Goal: Task Accomplishment & Management: Use online tool/utility

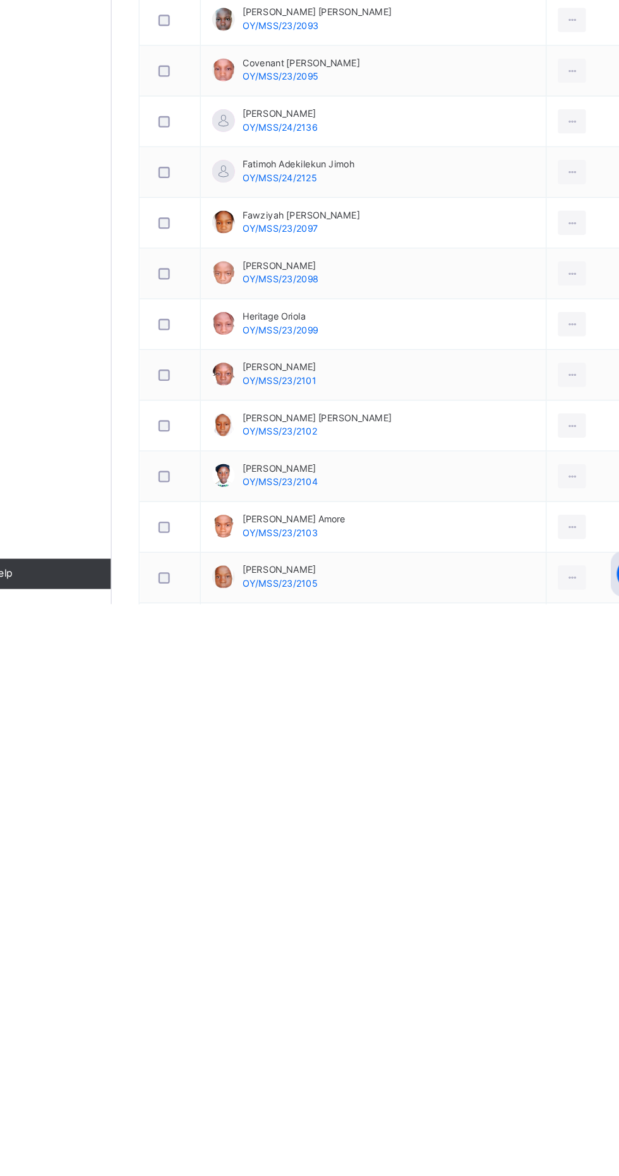
click at [378, 250] on span "Attendance" at bounding box center [381, 249] width 41 height 11
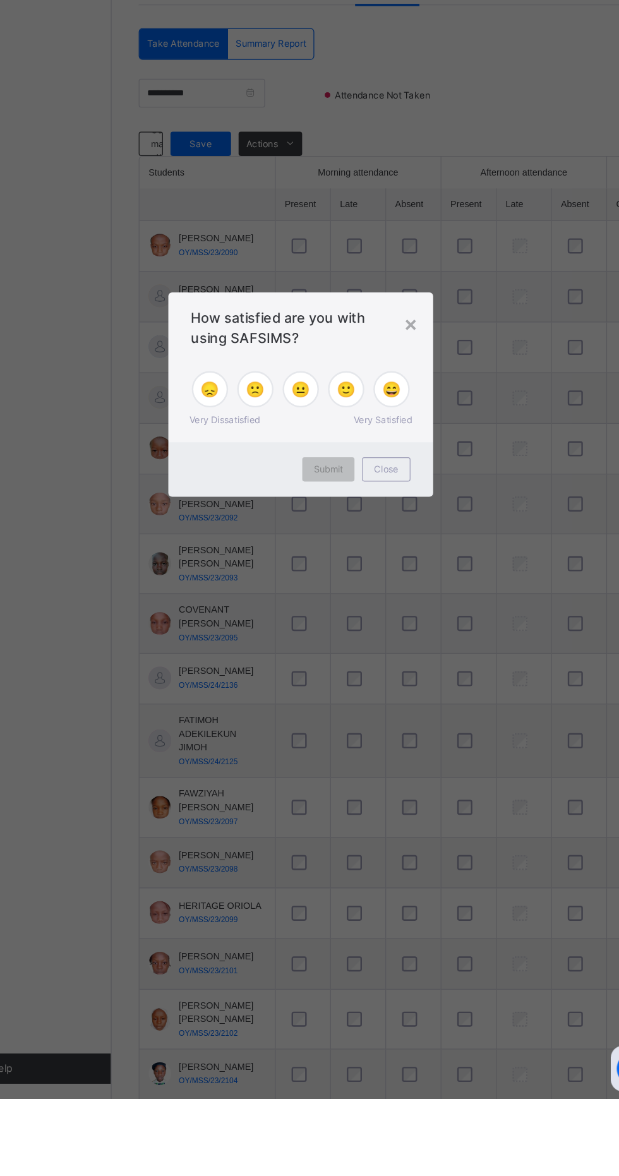
click at [525, 741] on div "× How satisfied are you with using SAFSIMS? 😞 🙁 😐 🙂 😄 Very Dissatisfied Very Sa…" at bounding box center [309, 588] width 619 height 1176
click at [393, 593] on span "😄" at bounding box center [386, 583] width 16 height 19
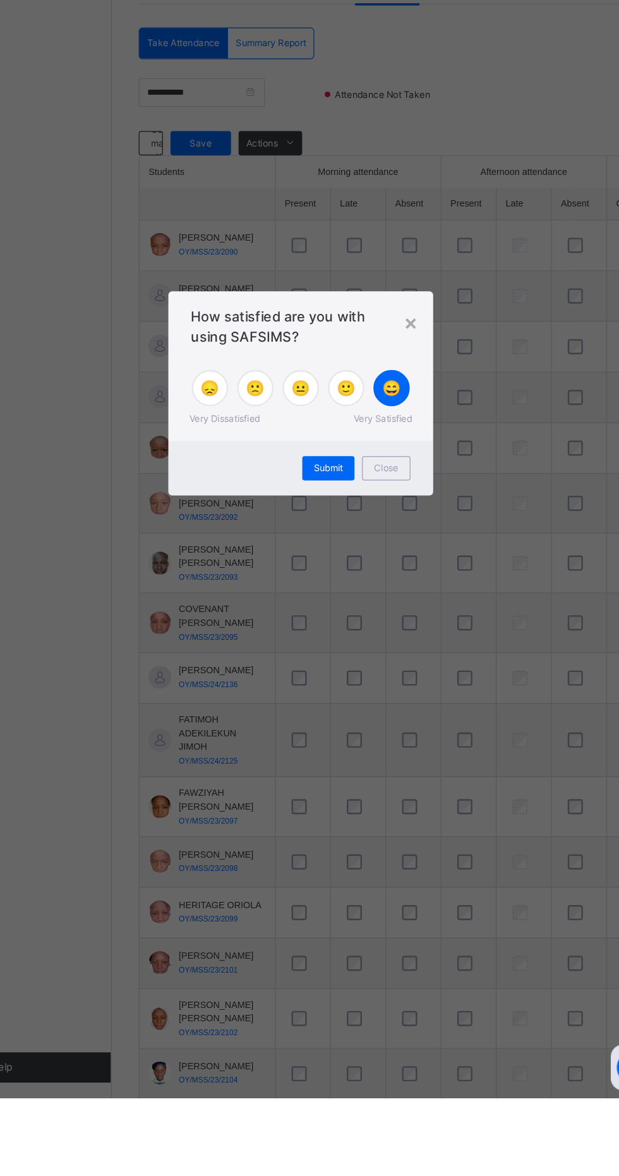
click at [345, 656] on span "Submit" at bounding box center [332, 650] width 25 height 11
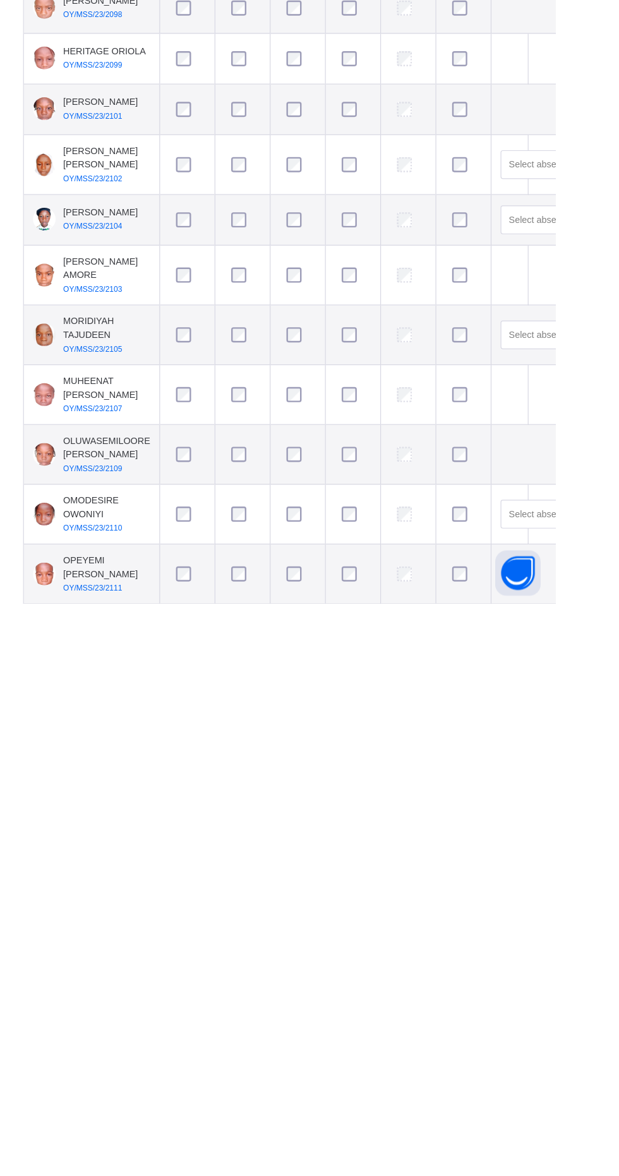
scroll to position [97, 0]
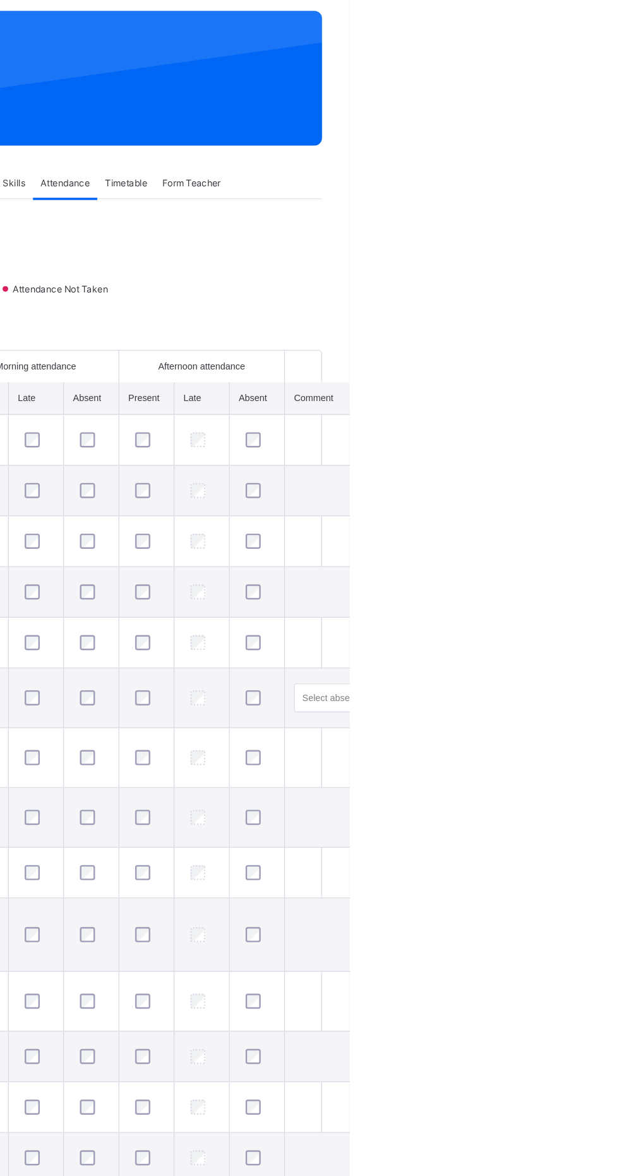
click at [220, 287] on span "Save" at bounding box center [226, 281] width 32 height 11
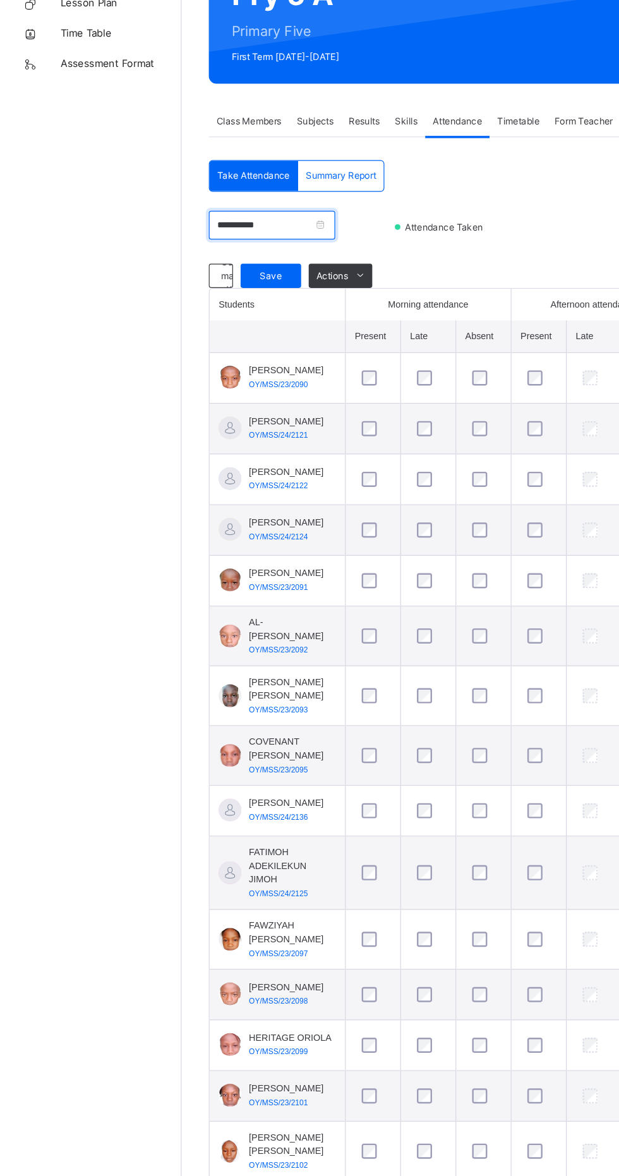
click at [244, 331] on input "**********" at bounding box center [226, 336] width 105 height 24
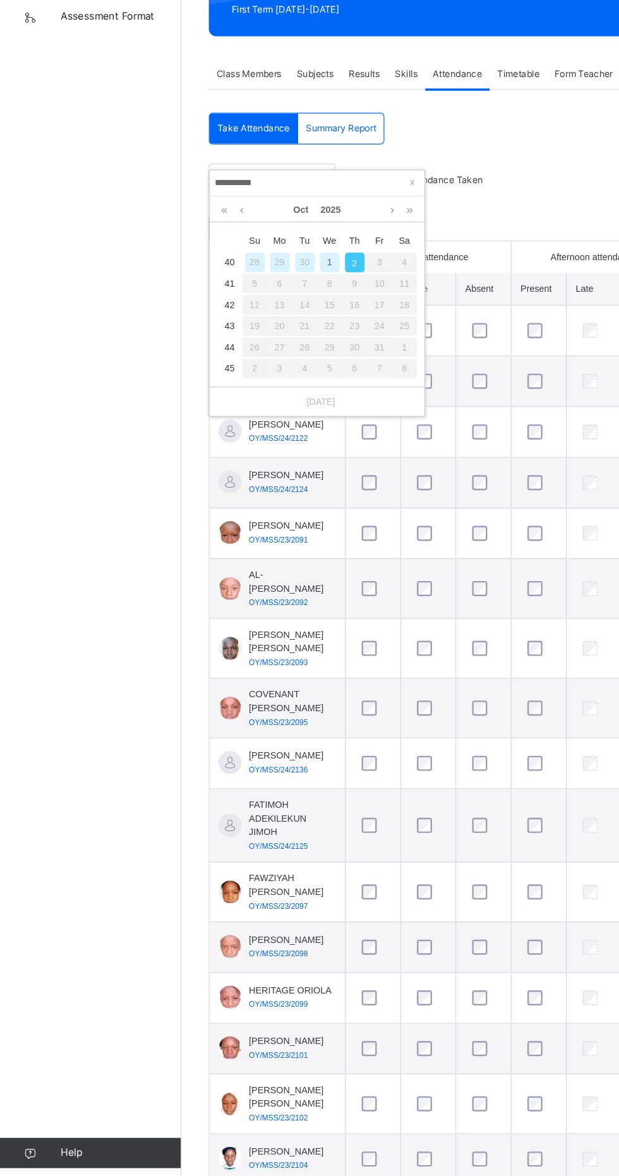
click at [250, 410] on div "30" at bounding box center [254, 407] width 16 height 16
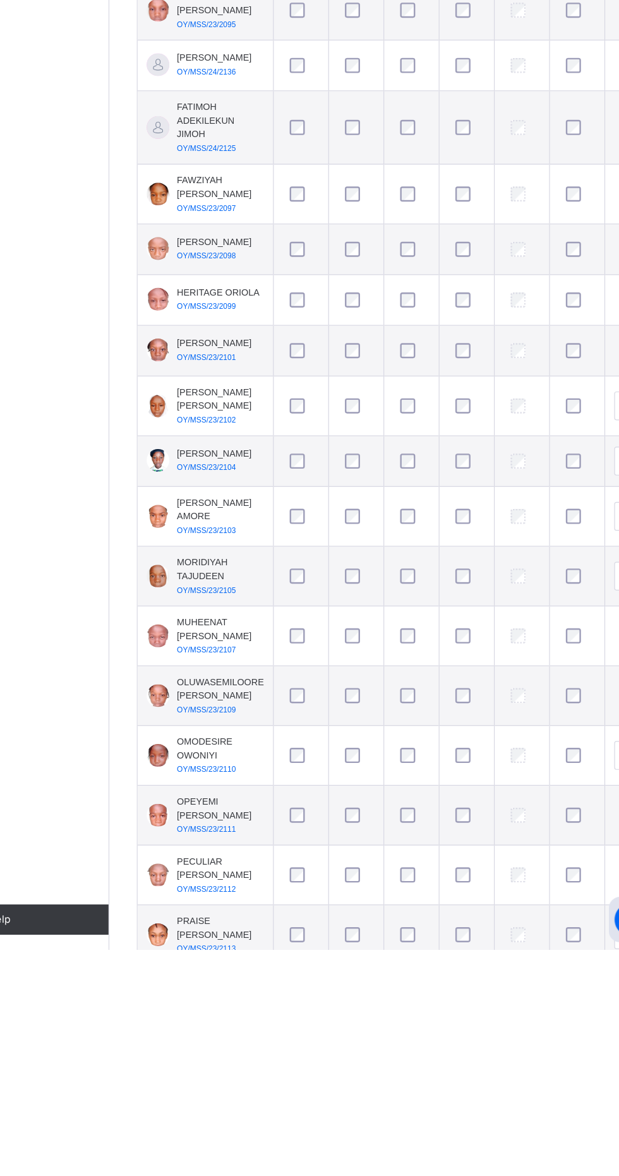
scroll to position [55, 0]
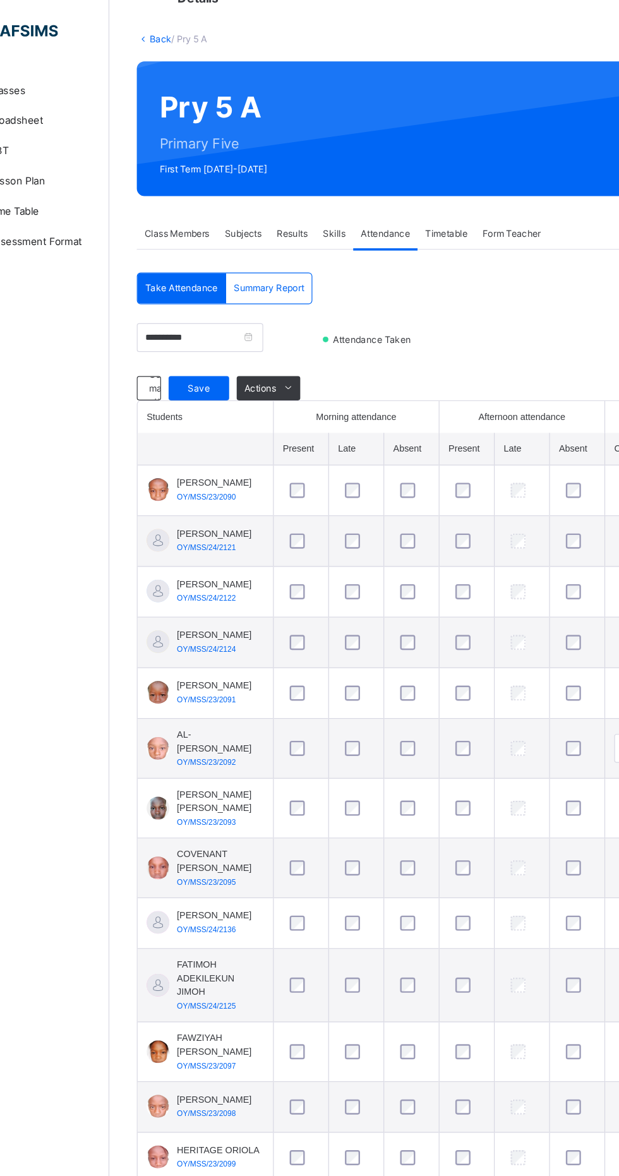
click at [218, 330] on span "Save" at bounding box center [226, 323] width 32 height 11
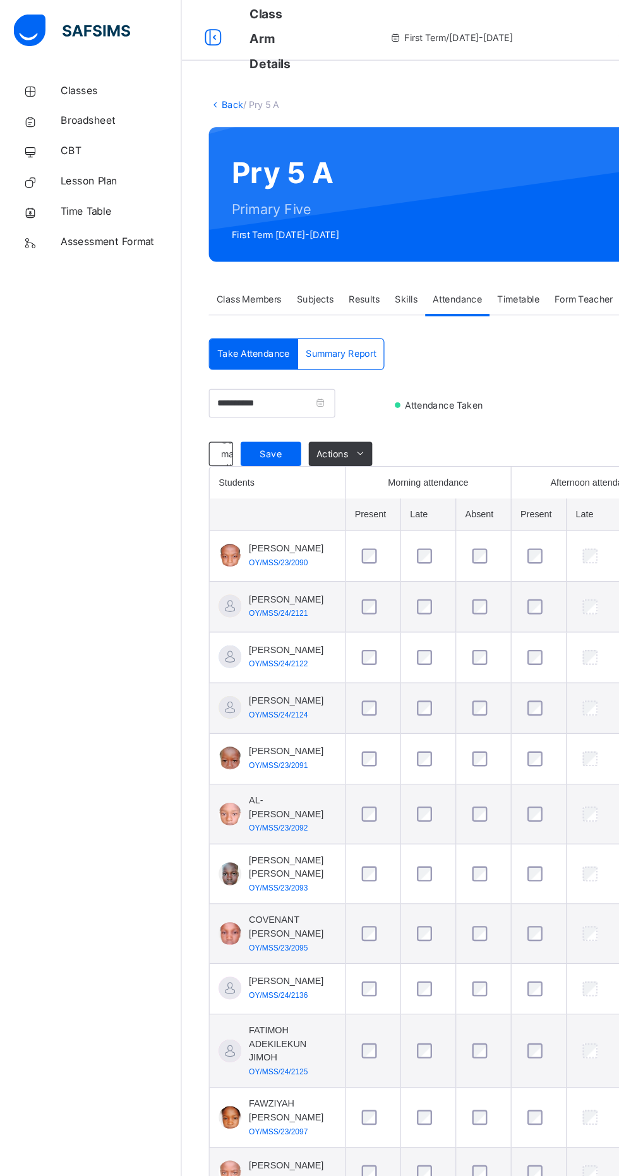
click at [218, 373] on span "Save" at bounding box center [226, 378] width 32 height 11
click at [241, 289] on div "Take Attendance" at bounding box center [212, 295] width 74 height 25
click at [241, 342] on input "**********" at bounding box center [226, 336] width 105 height 24
click at [218, 463] on span "[PERSON_NAME]" at bounding box center [239, 457] width 63 height 11
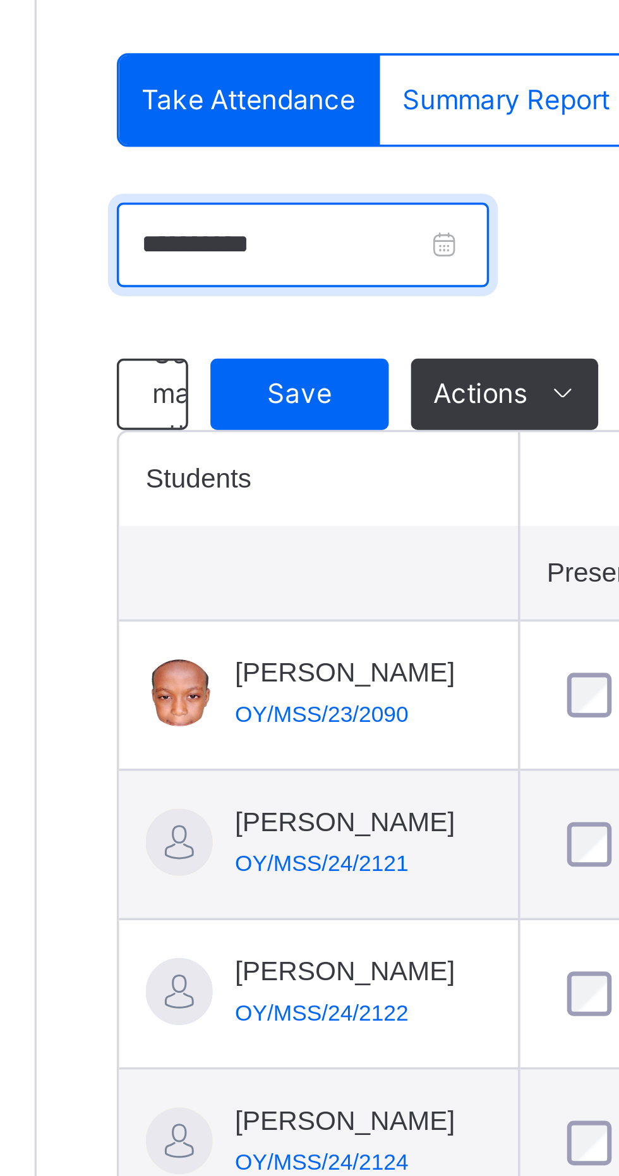
click at [260, 336] on input "**********" at bounding box center [226, 336] width 105 height 24
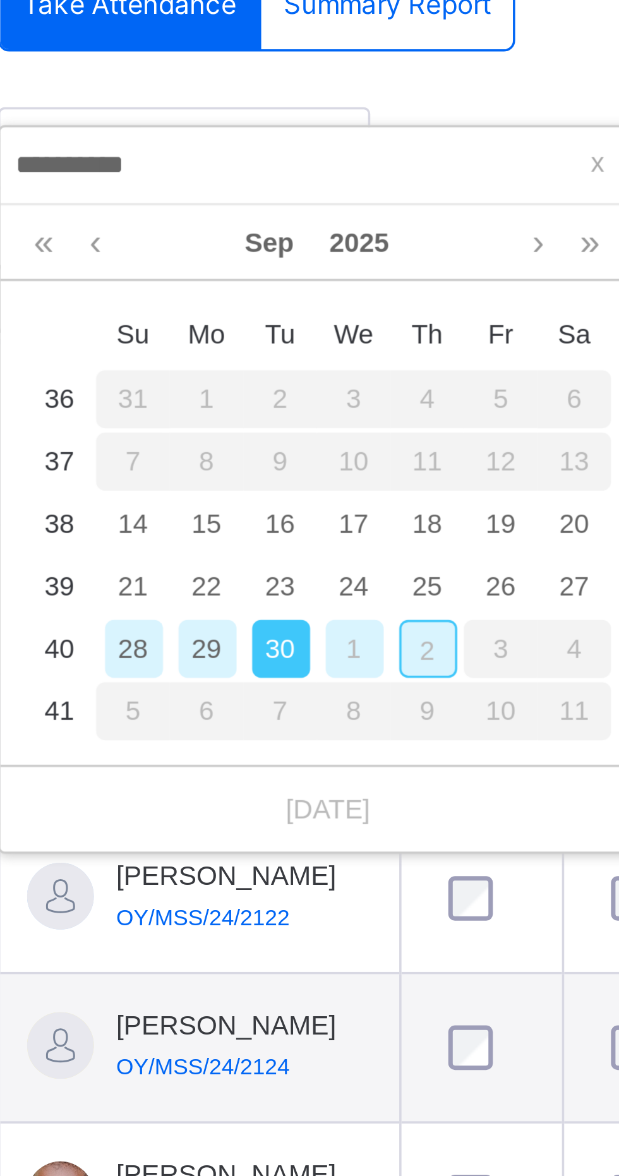
click at [230, 478] on div "29" at bounding box center [233, 478] width 16 height 16
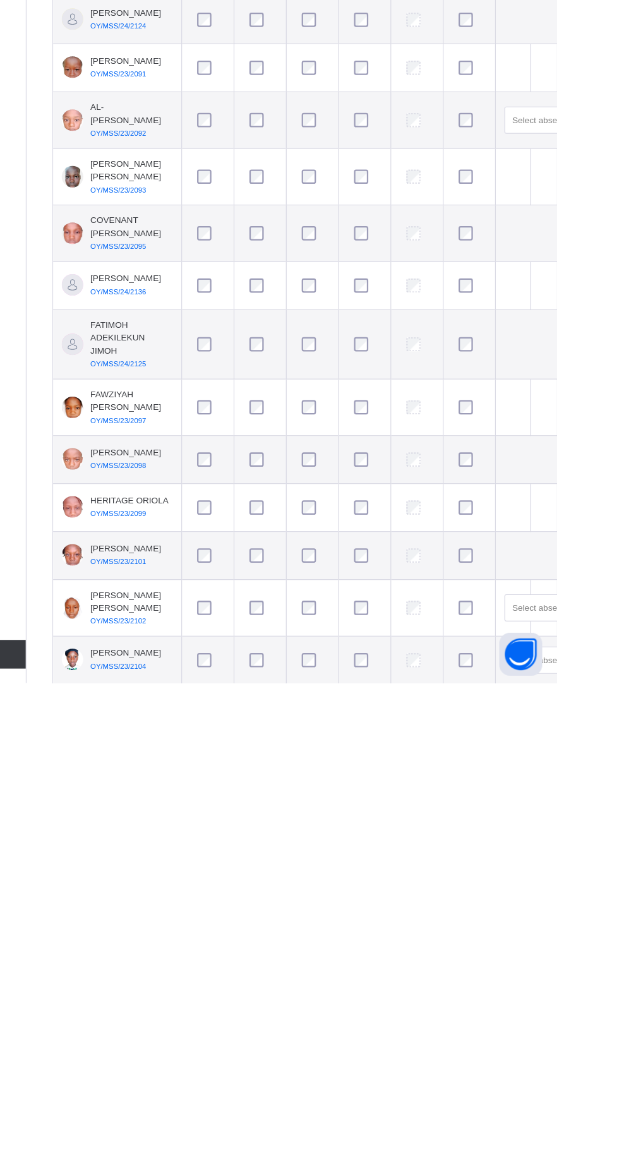
scroll to position [46, 0]
